Goal: Information Seeking & Learning: Learn about a topic

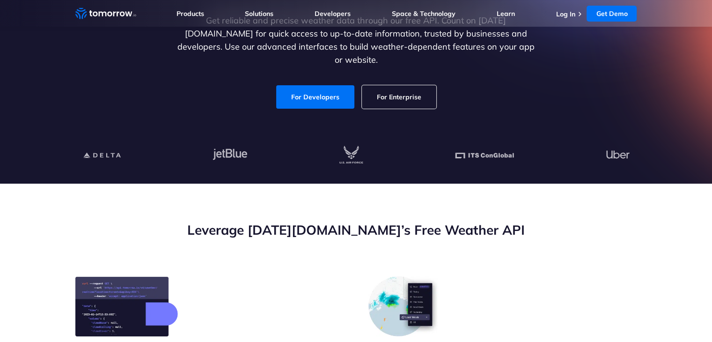
scroll to position [94, 0]
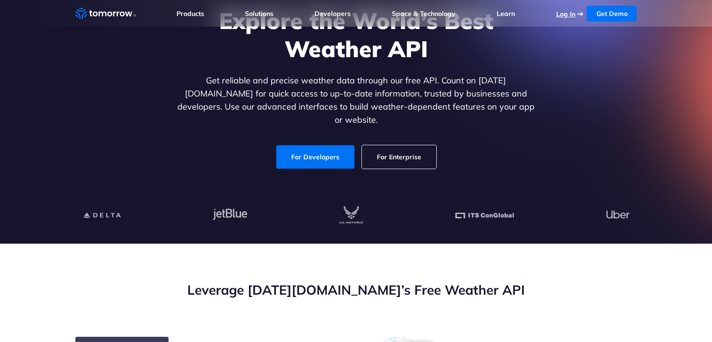
click at [558, 12] on link "Log In" at bounding box center [565, 14] width 19 height 8
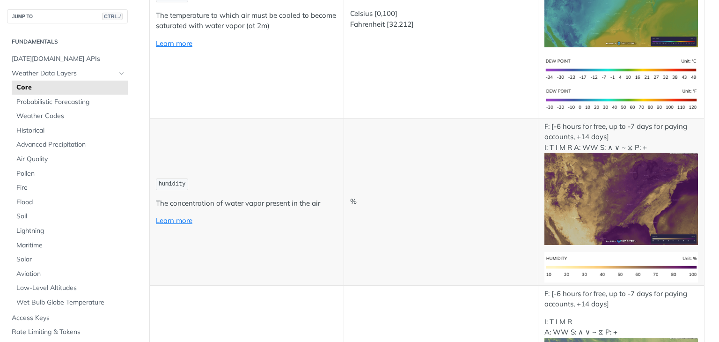
scroll to position [562, 0]
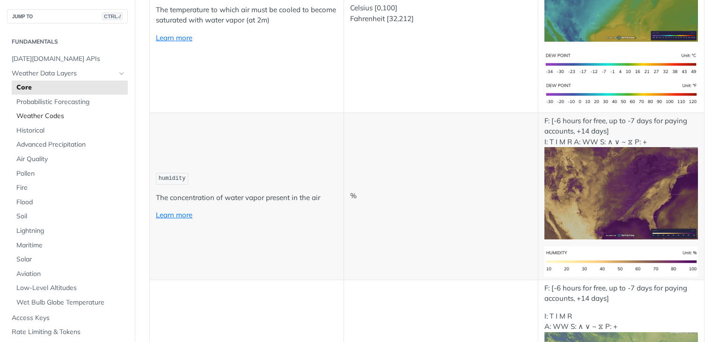
click at [39, 115] on span "Weather Codes" at bounding box center [70, 115] width 109 height 9
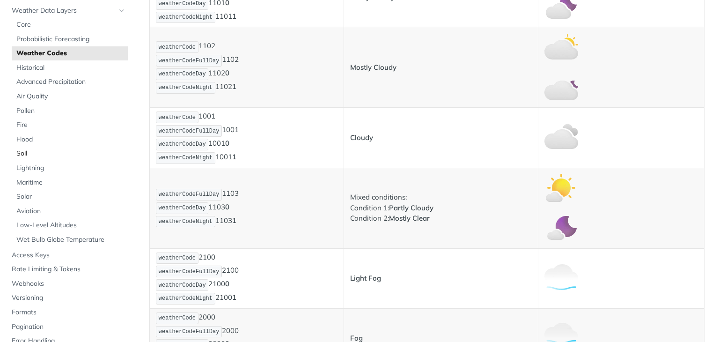
scroll to position [47, 0]
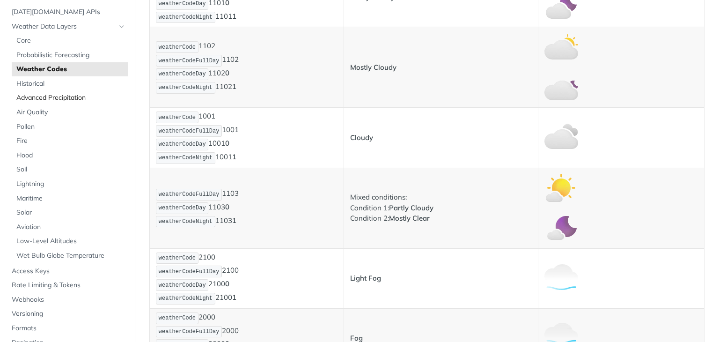
click at [35, 97] on span "Advanced Precipitation" at bounding box center [70, 97] width 109 height 9
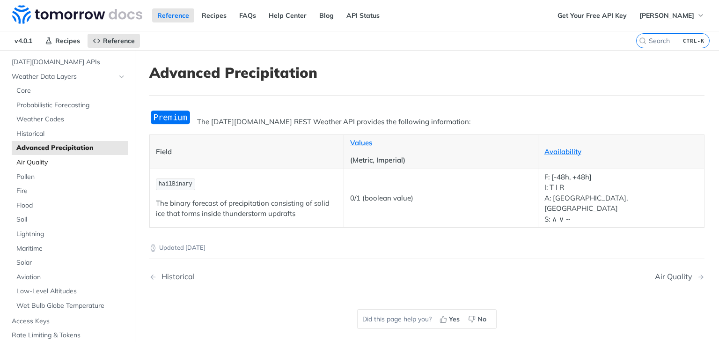
click at [69, 160] on span "Air Quality" at bounding box center [70, 162] width 109 height 9
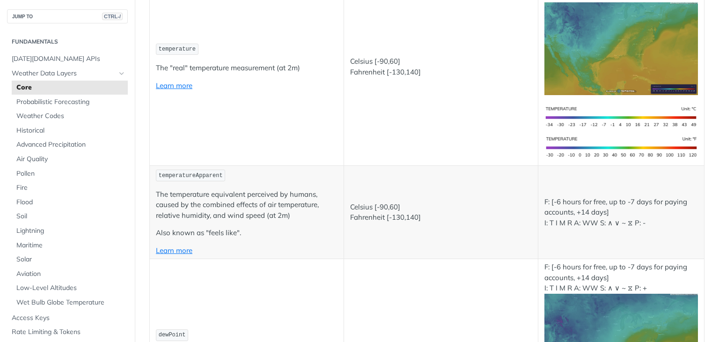
scroll to position [234, 0]
